Goal: Task Accomplishment & Management: Use online tool/utility

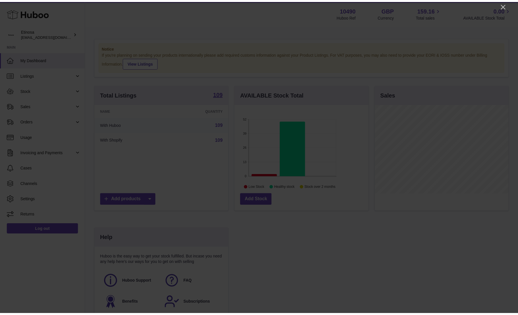
scroll to position [90, 136]
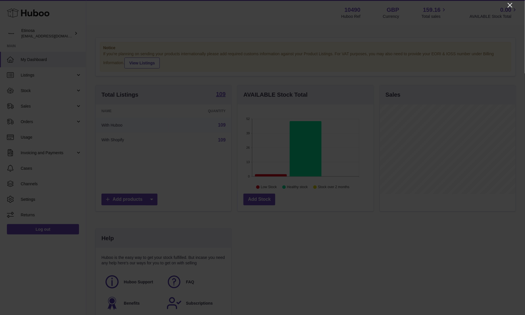
click at [350, 5] on icon "Close" at bounding box center [510, 5] width 5 height 5
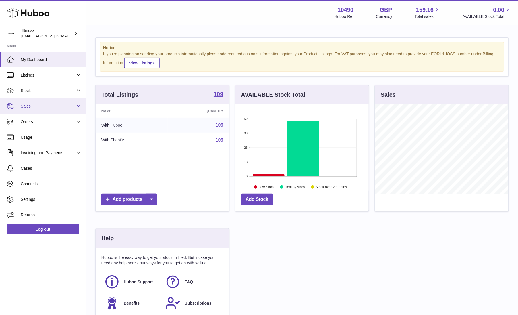
drag, startPoint x: 49, startPoint y: 104, endPoint x: 54, endPoint y: 106, distance: 5.5
click at [49, 104] on span "Sales" at bounding box center [48, 105] width 55 height 5
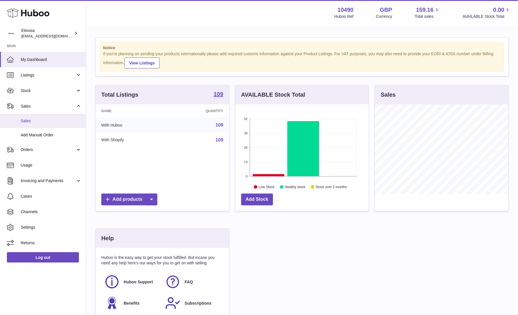
click at [34, 119] on span "Sales" at bounding box center [51, 120] width 61 height 5
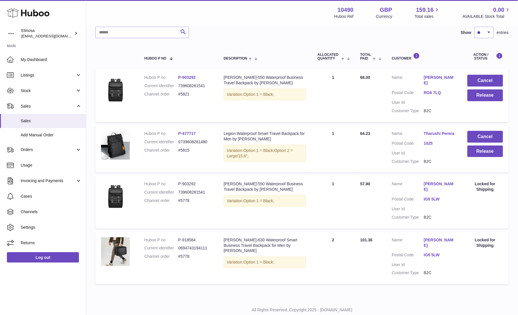
scroll to position [76, 0]
drag, startPoint x: 190, startPoint y: 145, endPoint x: 174, endPoint y: 145, distance: 15.5
click at [174, 145] on dl "Huboo P no P-477717 Current identifier 0739608281480 Channel order #5815" at bounding box center [179, 142] width 68 height 25
copy dl "#5815"
click at [185, 93] on dd "#5821" at bounding box center [195, 93] width 34 height 5
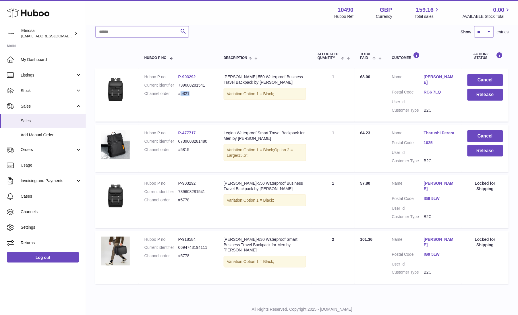
click at [185, 93] on dd "#5821" at bounding box center [195, 93] width 34 height 5
copy dd "5821"
click at [487, 147] on button "Release" at bounding box center [486, 151] width 36 height 12
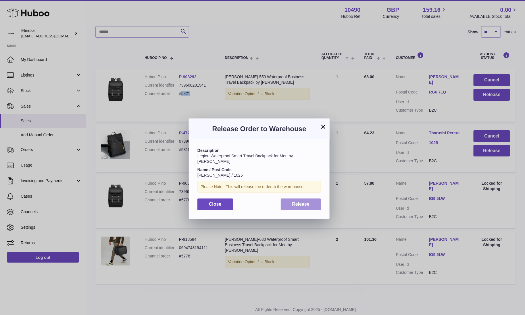
click at [302, 201] on span "Release" at bounding box center [301, 203] width 18 height 5
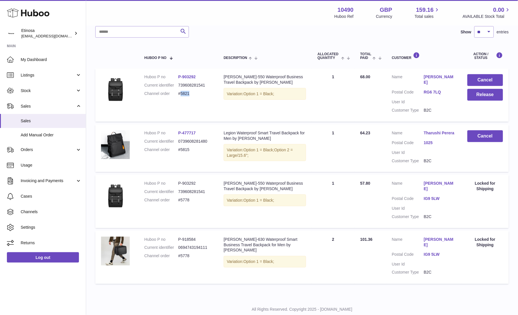
click at [195, 104] on td "Huboo P no P-903292 Current identifier 739608281541 Channel order #5821" at bounding box center [178, 94] width 79 height 53
click at [473, 96] on button "Release" at bounding box center [486, 95] width 36 height 12
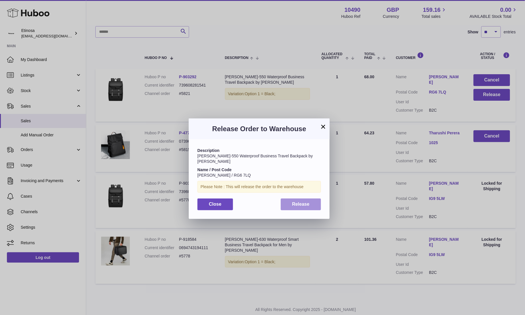
drag, startPoint x: 297, startPoint y: 198, endPoint x: 67, endPoint y: 103, distance: 248.6
click at [297, 201] on span "Release" at bounding box center [301, 203] width 18 height 5
